Goal: Use online tool/utility: Utilize a website feature to perform a specific function

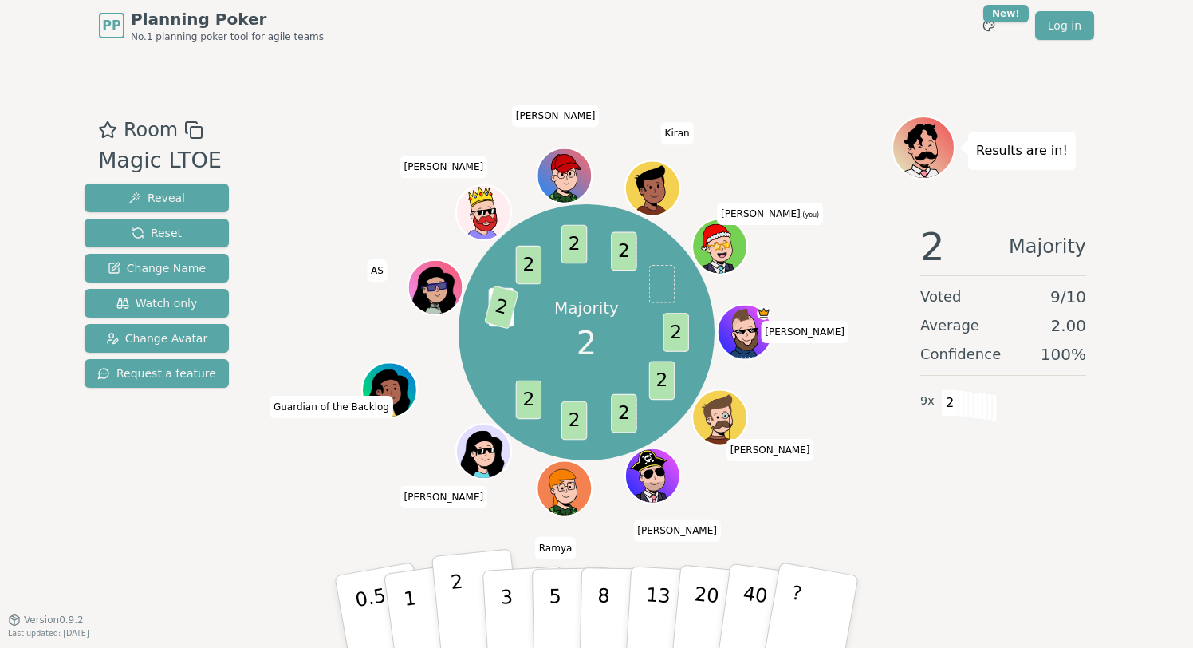
click at [456, 596] on p "2" at bounding box center [460, 613] width 21 height 87
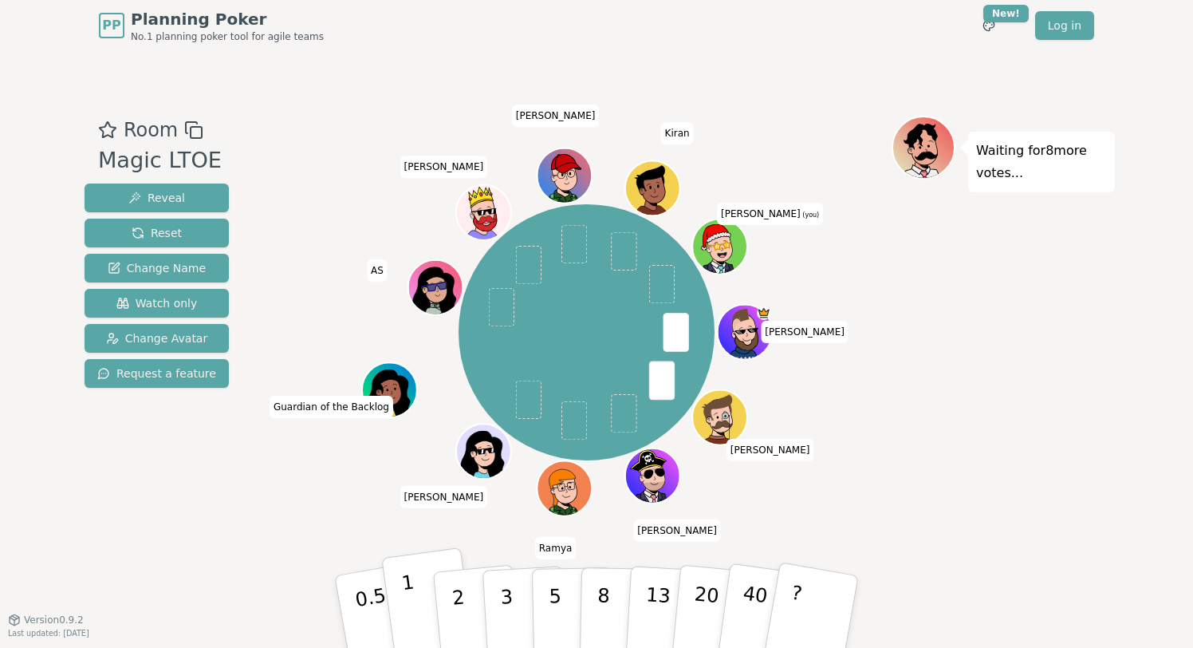
click at [405, 606] on p "1" at bounding box center [412, 613] width 24 height 87
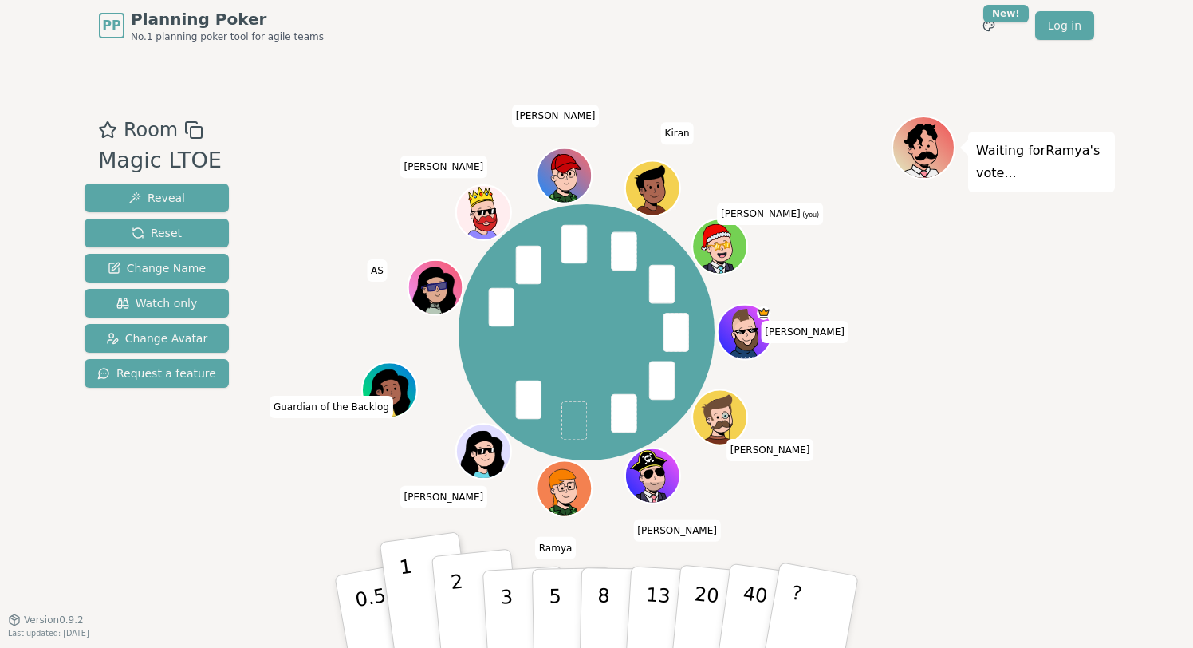
click at [453, 598] on p "2" at bounding box center [460, 613] width 21 height 87
click at [411, 587] on button "1" at bounding box center [428, 611] width 95 height 129
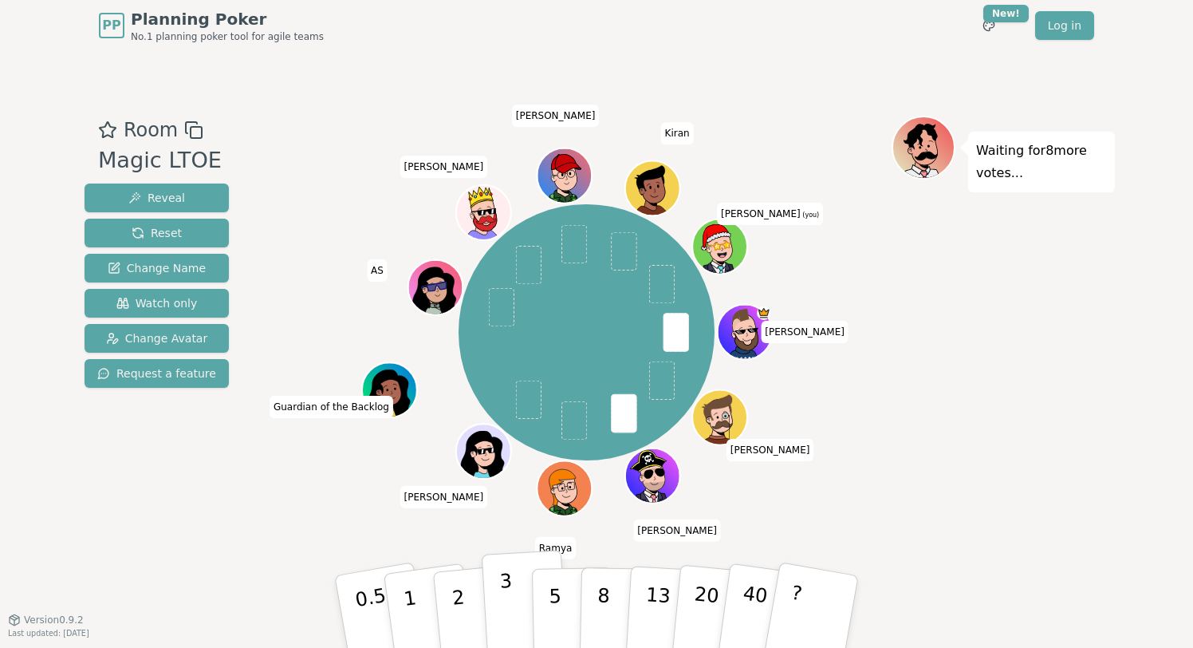
click at [496, 599] on button "3" at bounding box center [525, 611] width 87 height 124
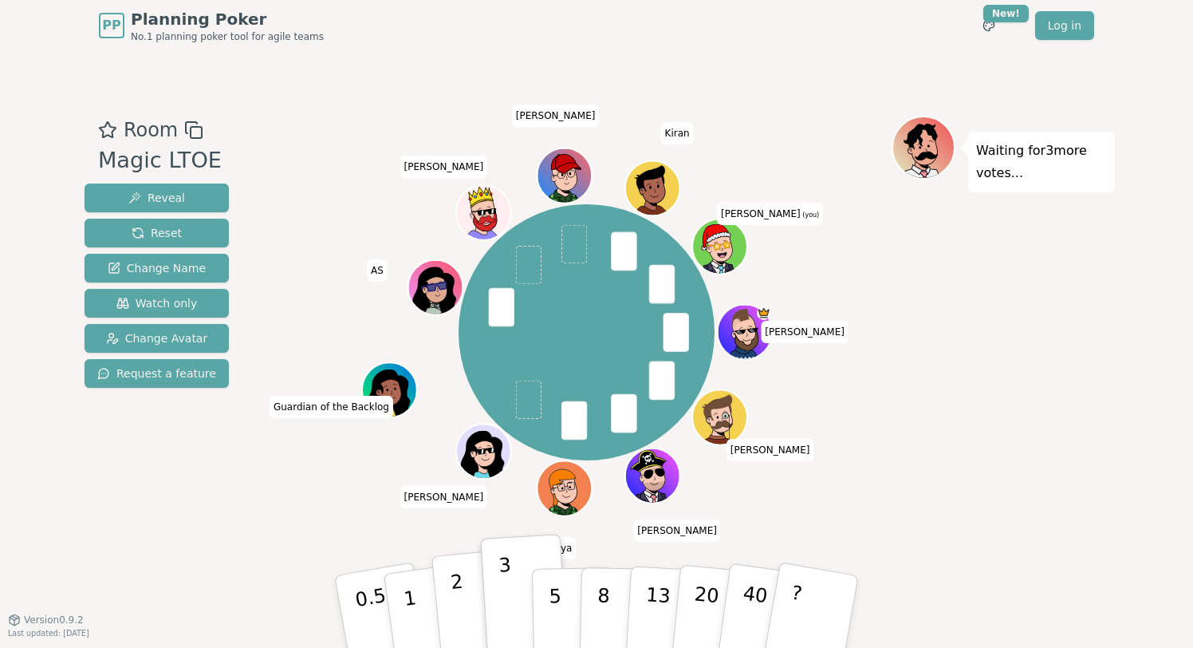
click at [457, 597] on p "2" at bounding box center [460, 613] width 21 height 87
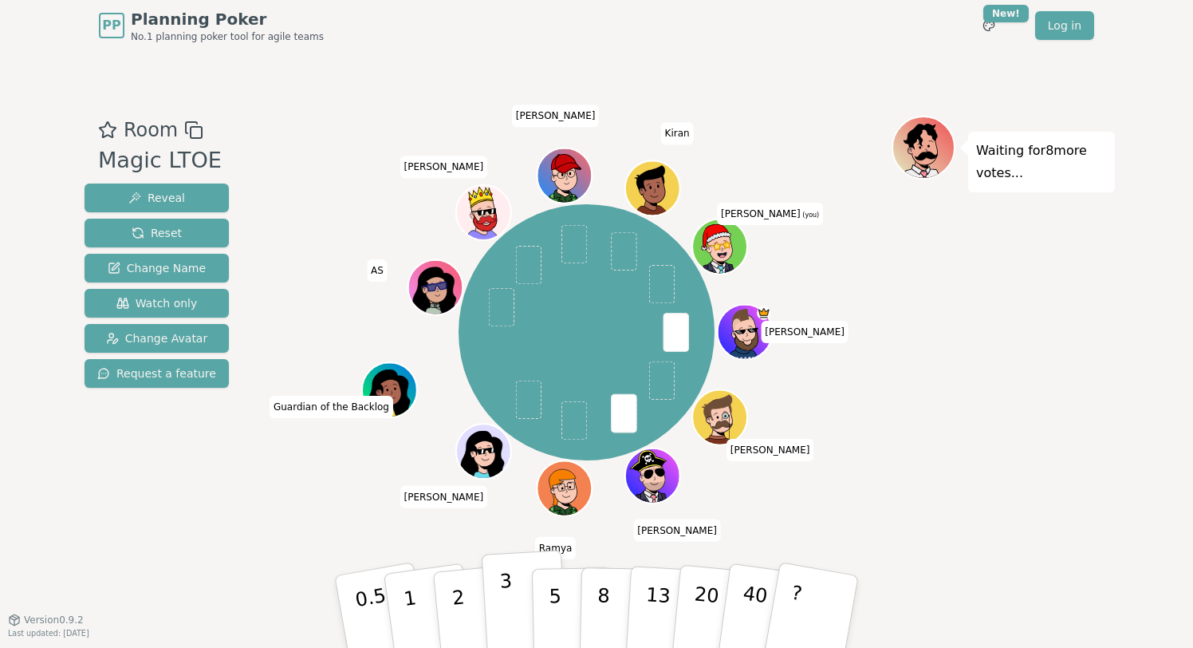
click at [510, 609] on p "3" at bounding box center [508, 612] width 18 height 87
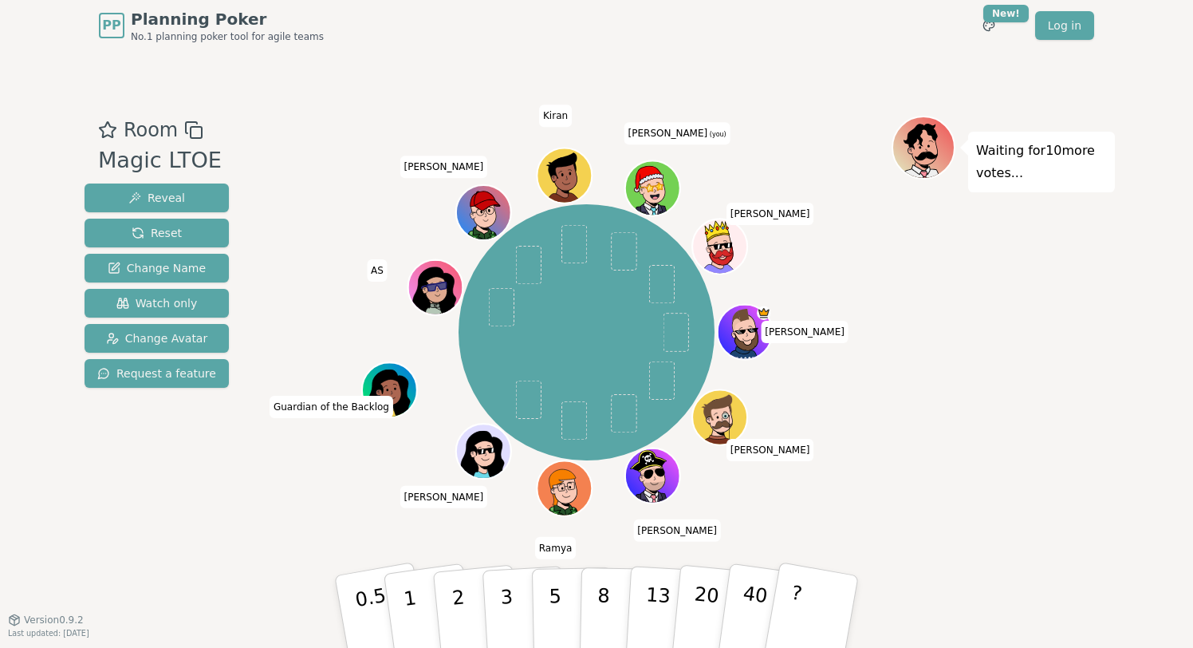
click at [940, 276] on div "Waiting for 10 more votes..." at bounding box center [1003, 335] width 223 height 439
click at [459, 583] on p "2" at bounding box center [460, 613] width 21 height 87
click at [467, 613] on button "2" at bounding box center [476, 612] width 91 height 127
